Goal: Information Seeking & Learning: Learn about a topic

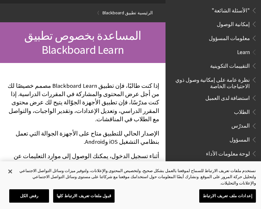
scroll to position [47, 0]
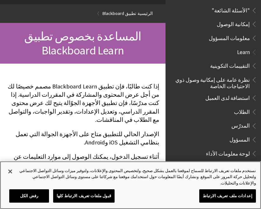
click at [7, 175] on button "إغلاق" at bounding box center [10, 171] width 14 height 14
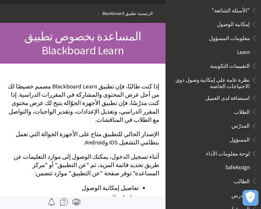
click at [241, 176] on span "الطالب" at bounding box center [241, 180] width 16 height 9
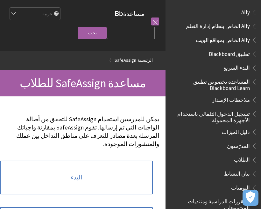
scroll to position [444, 0]
